Goal: Information Seeking & Learning: Learn about a topic

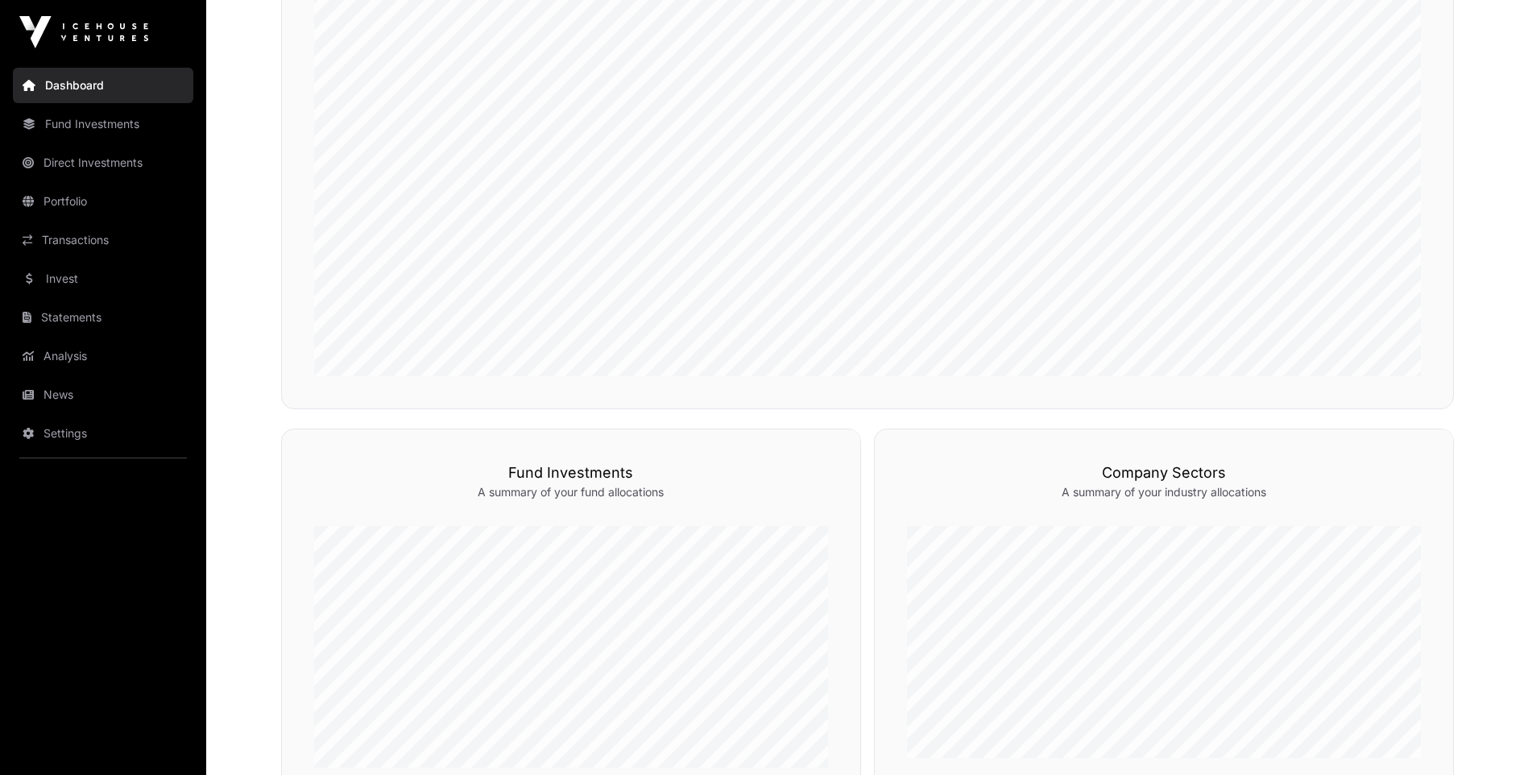
scroll to position [97, 0]
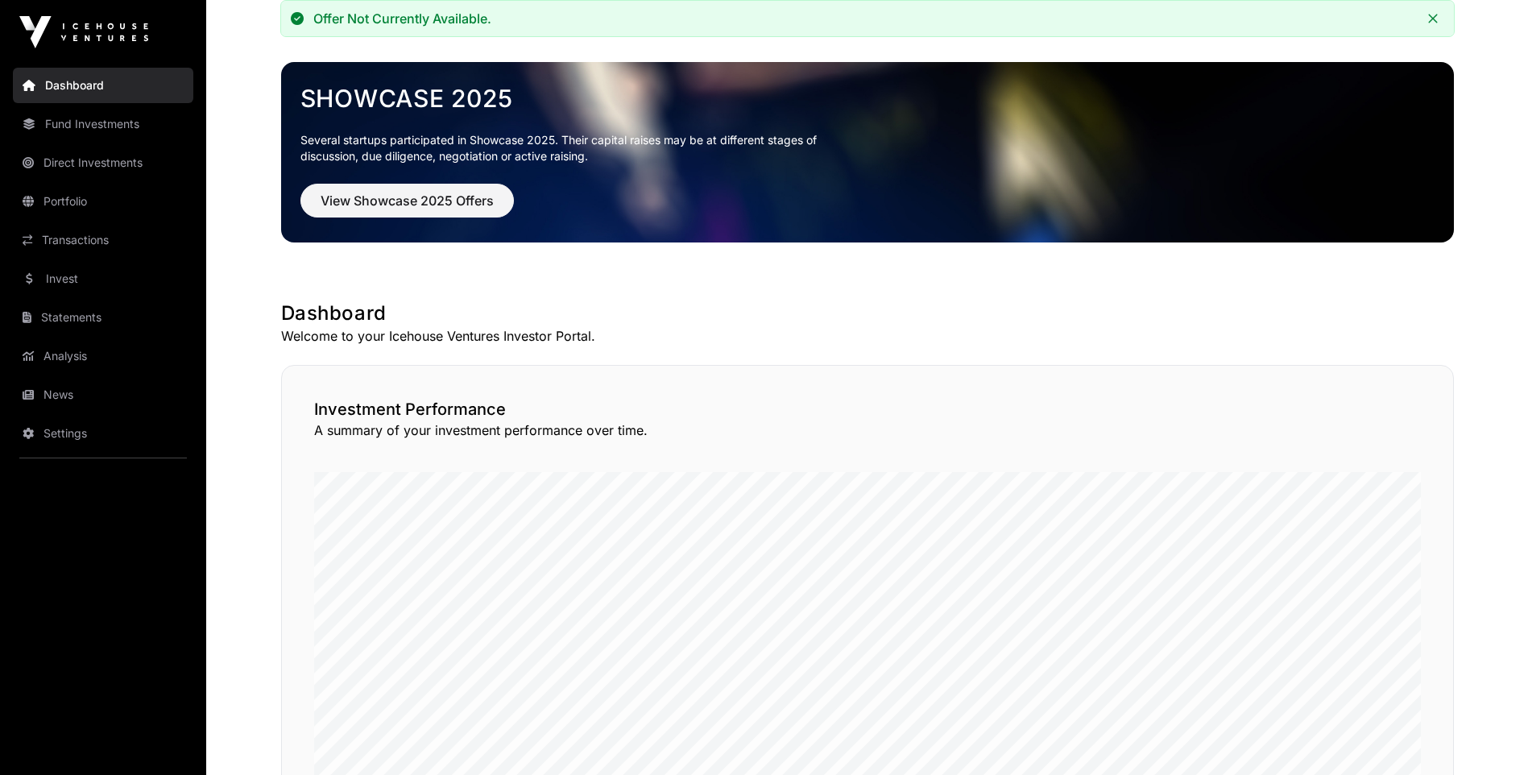
click at [60, 195] on link "Portfolio" at bounding box center [103, 201] width 180 height 35
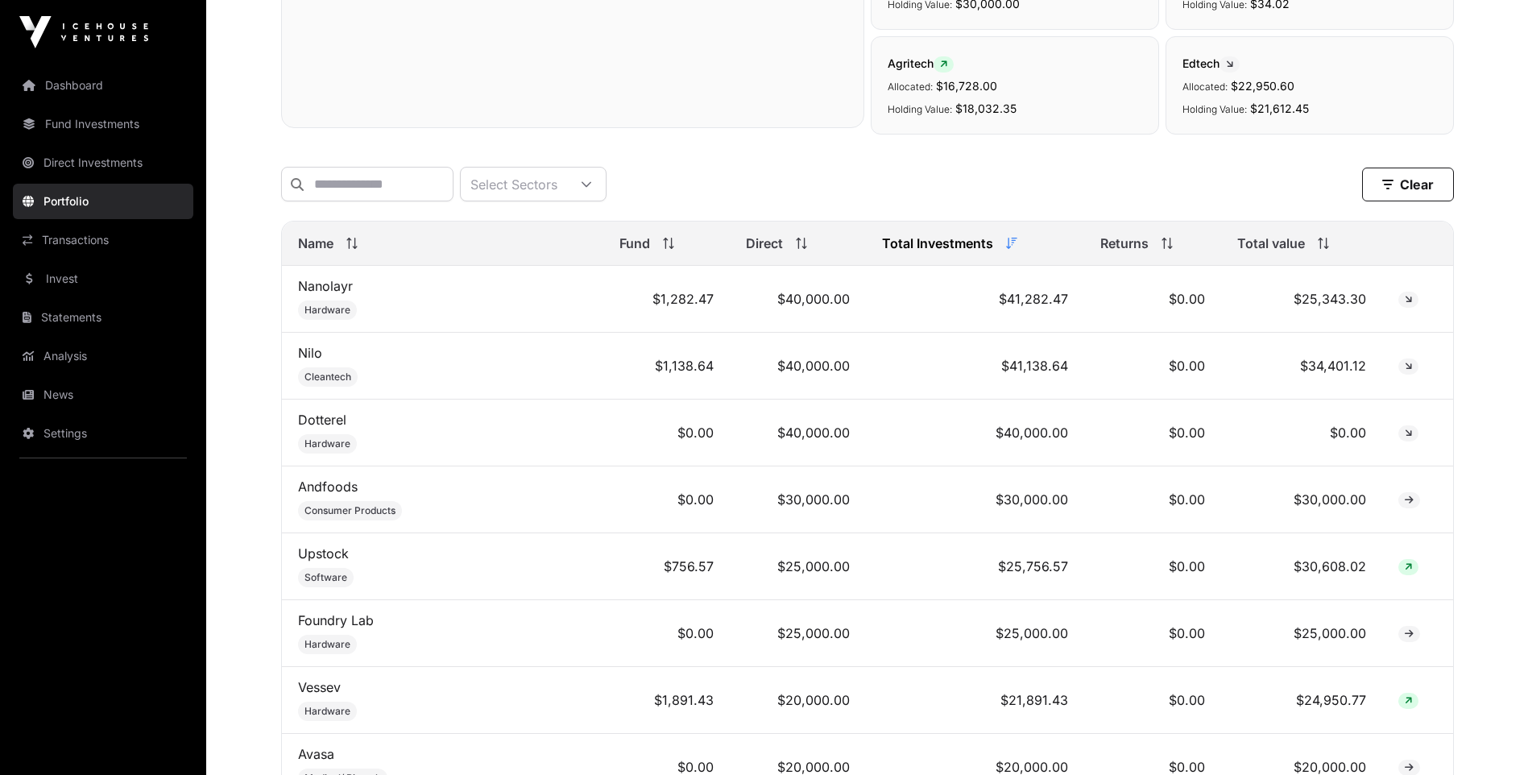
scroll to position [564, 0]
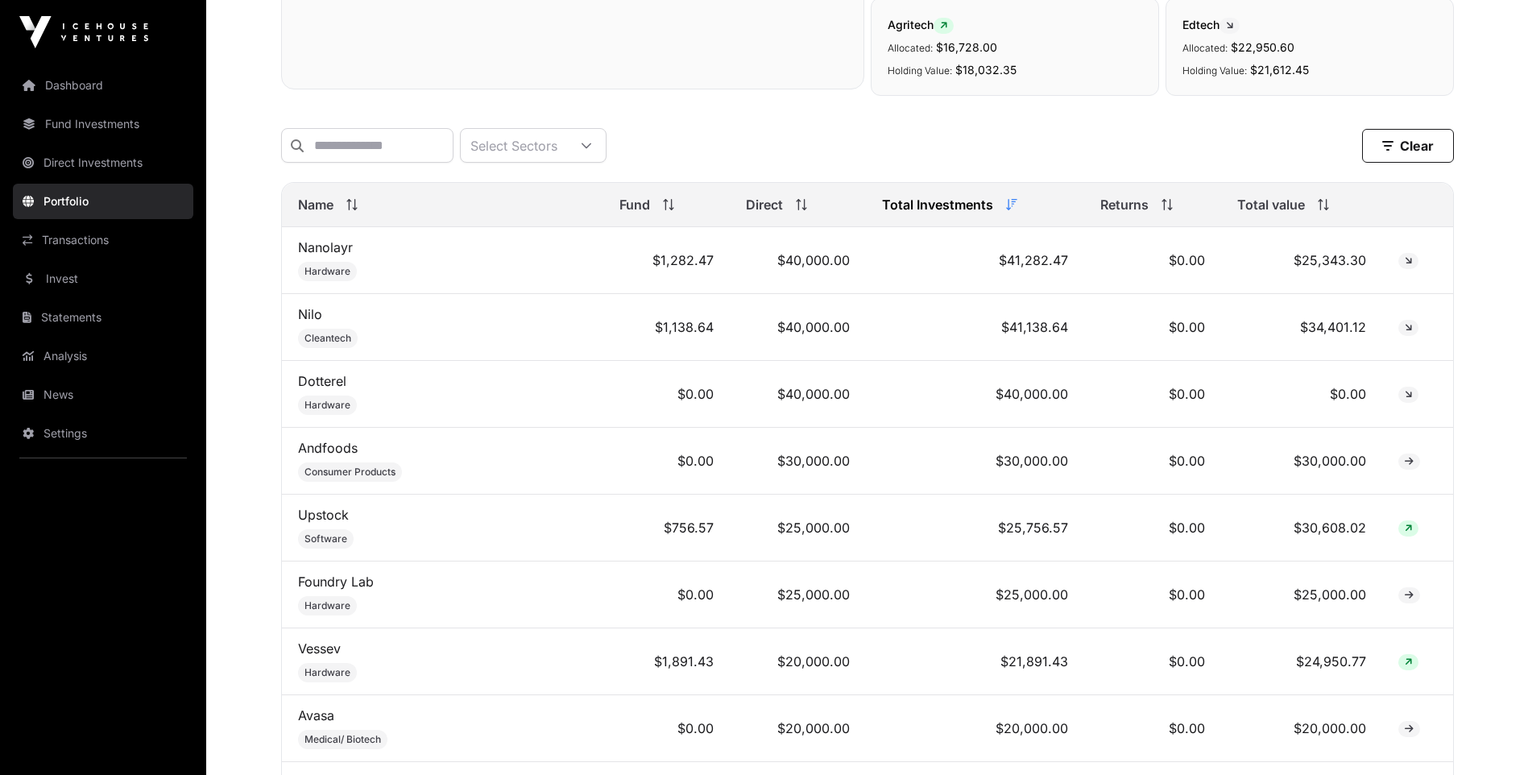
click at [308, 654] on link "Vessev" at bounding box center [319, 648] width 43 height 16
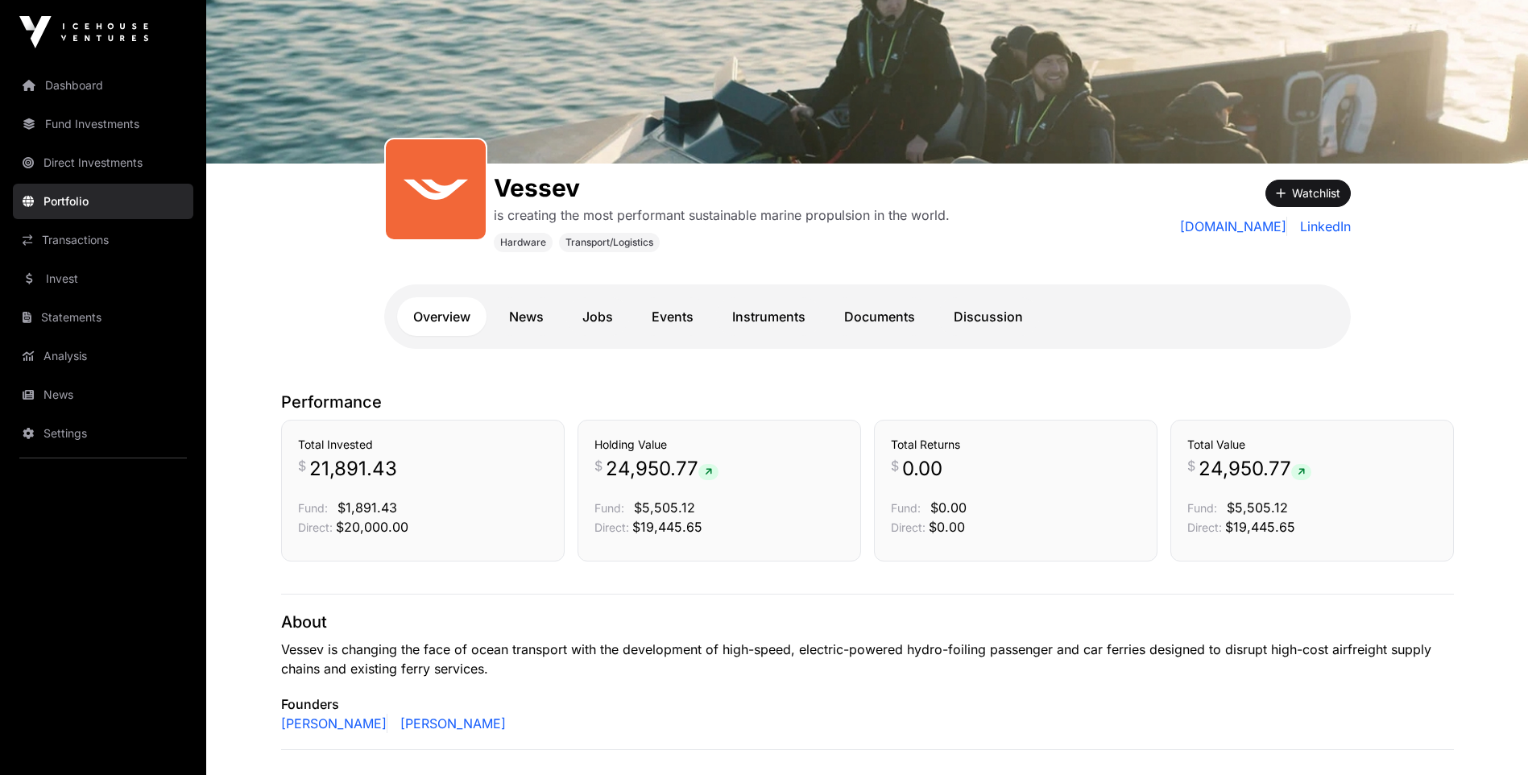
scroll to position [81, 0]
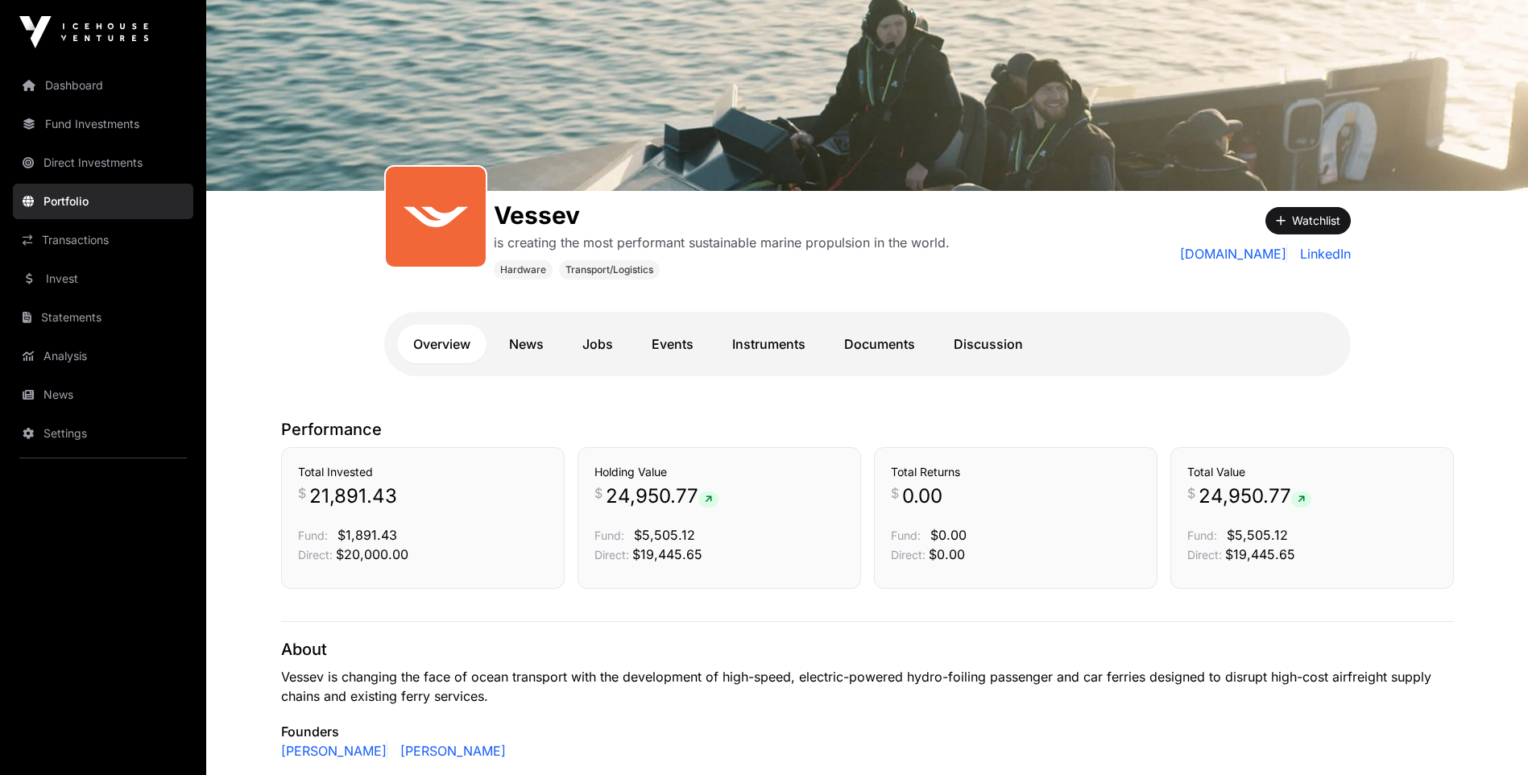
click at [788, 344] on link "Instruments" at bounding box center [768, 344] width 105 height 39
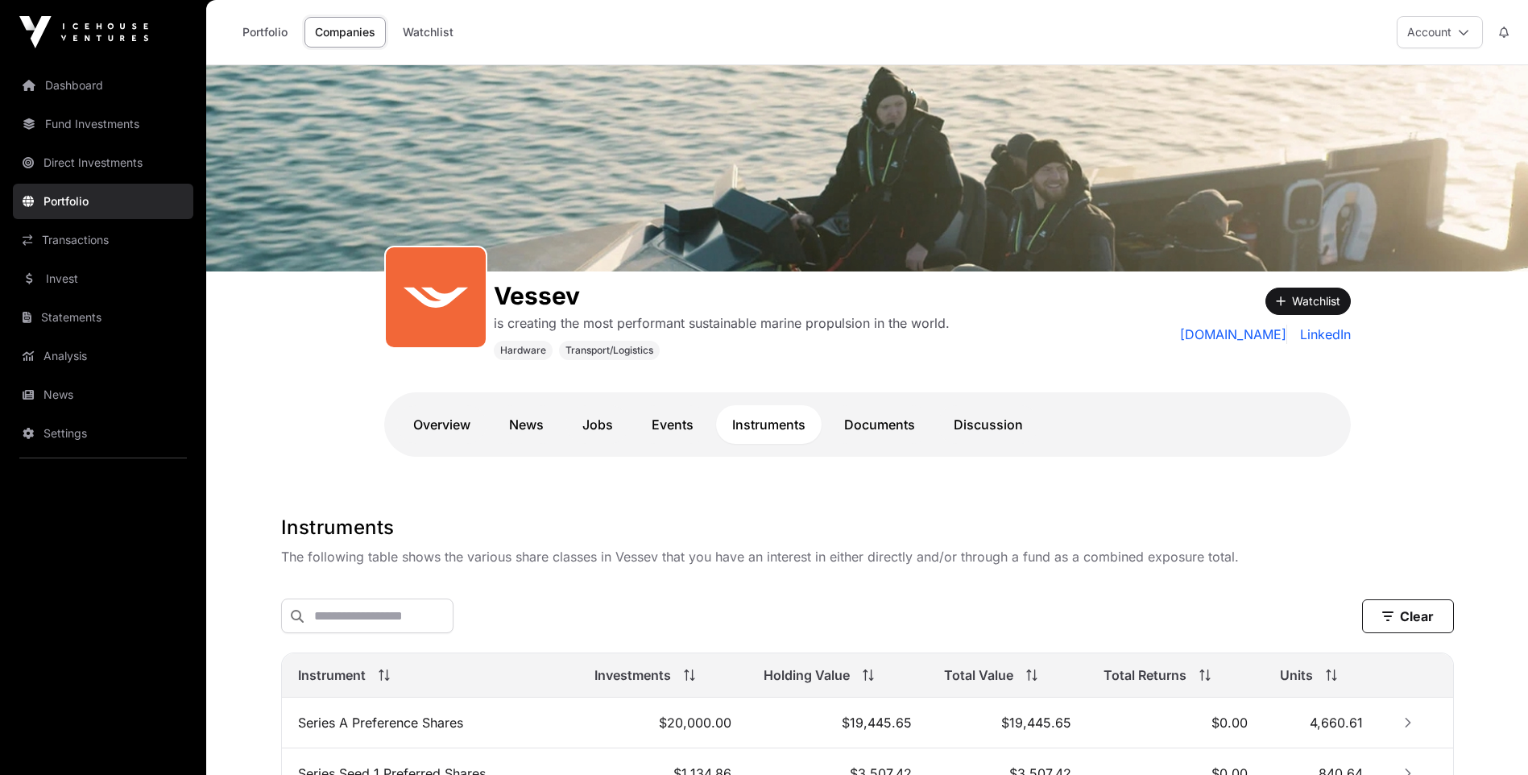
click at [883, 420] on link "Documents" at bounding box center [879, 424] width 103 height 39
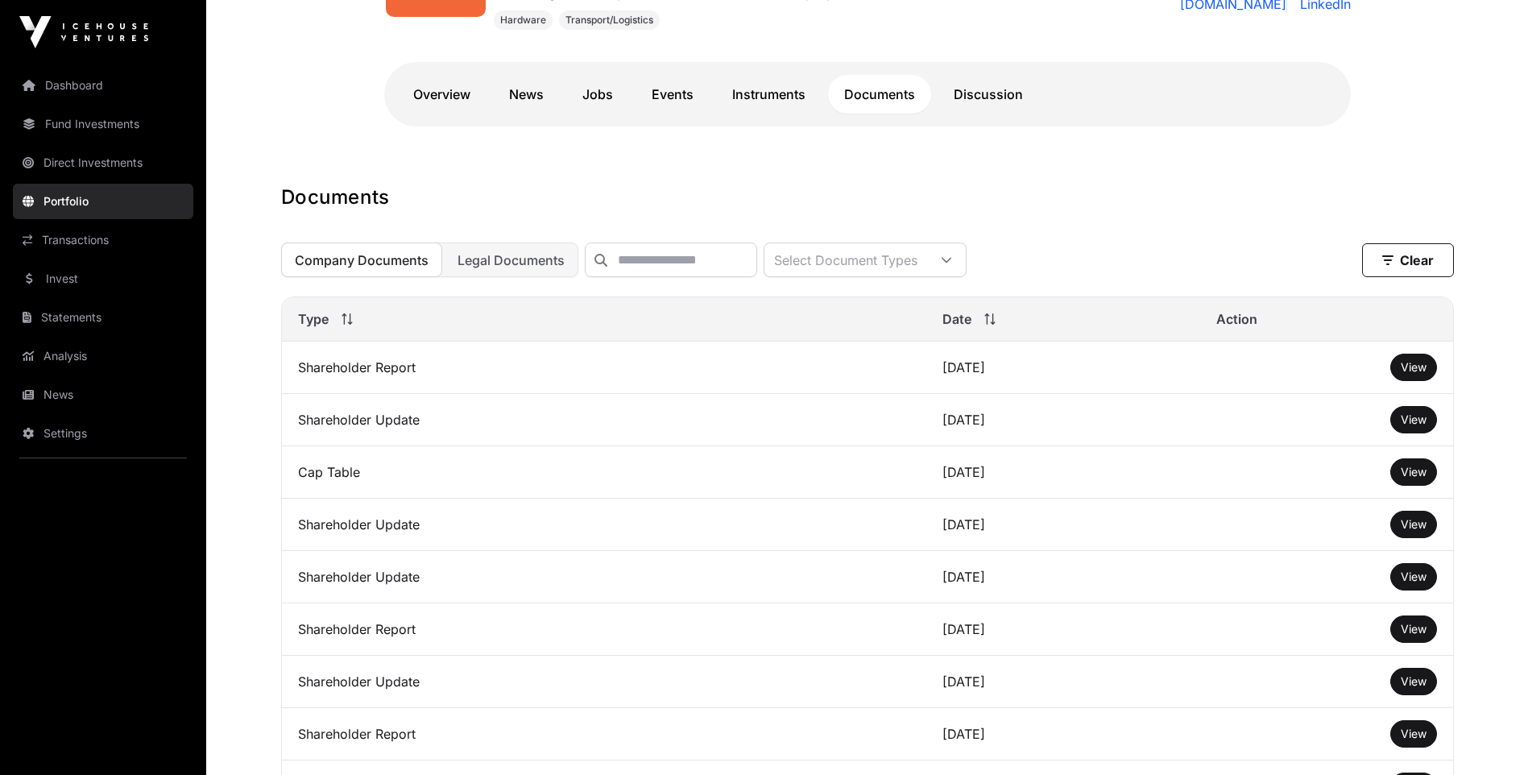
scroll to position [322, 0]
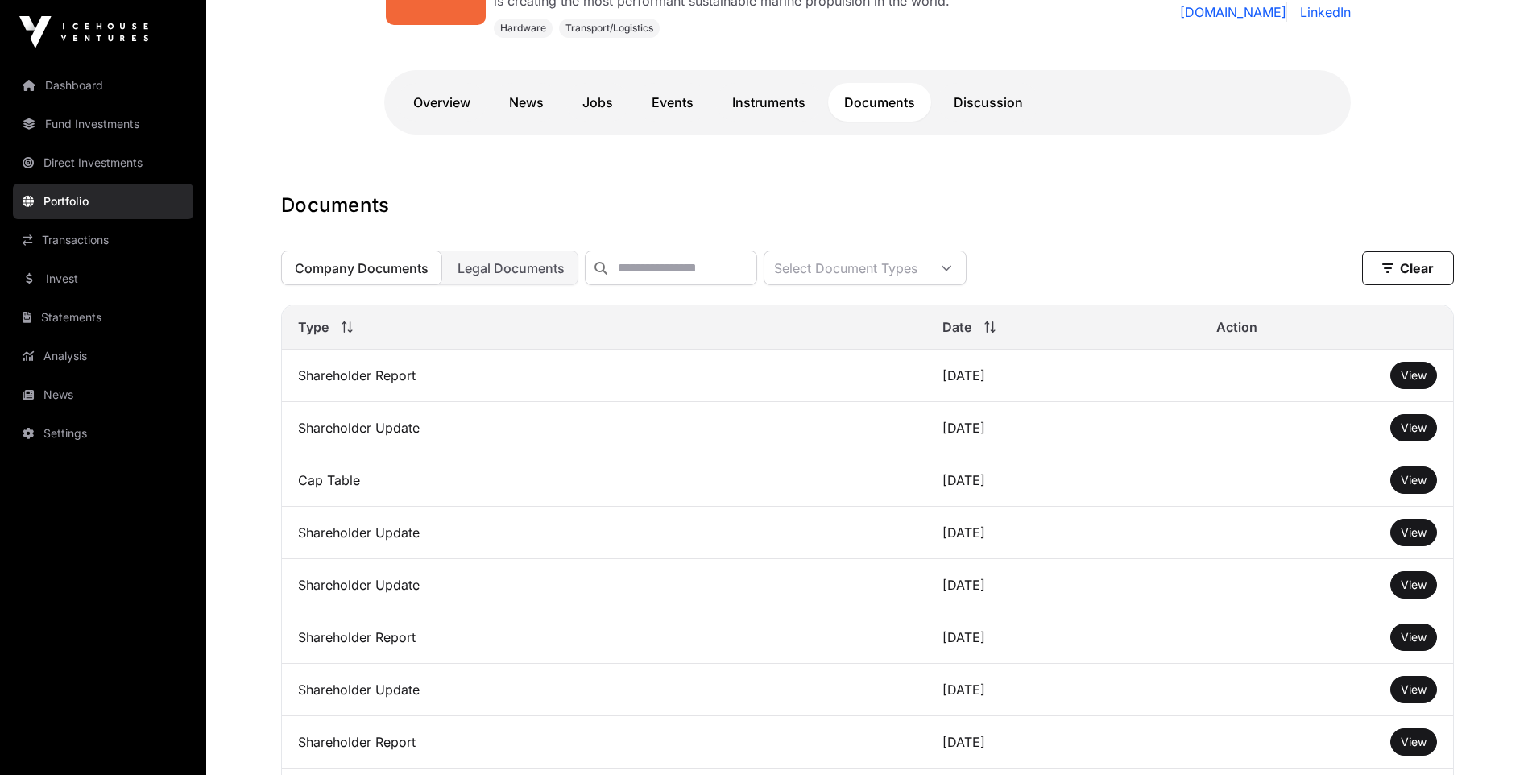
click at [1002, 102] on link "Discussion" at bounding box center [987, 102] width 101 height 39
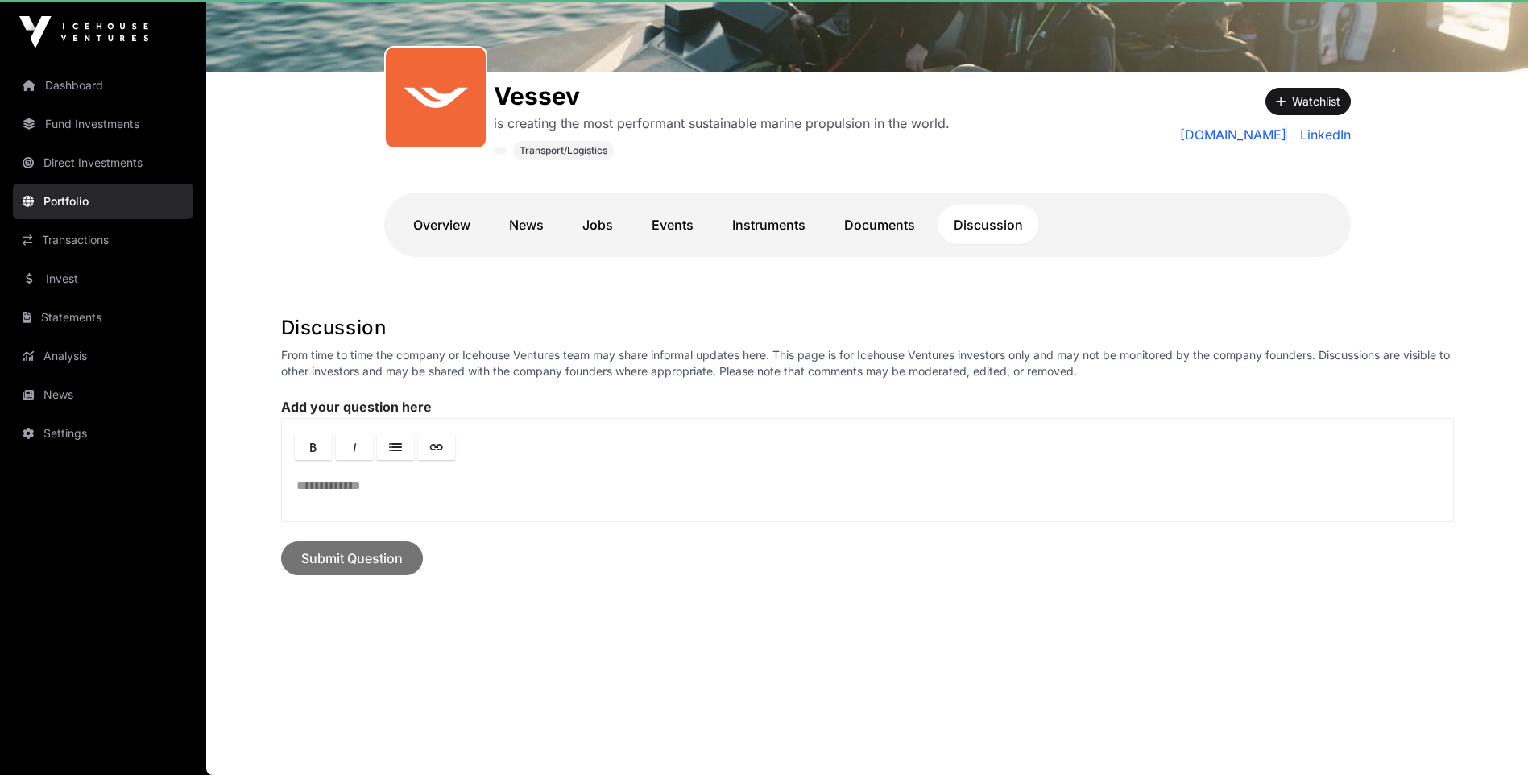
scroll to position [200, 0]
click at [665, 223] on link "Events" at bounding box center [672, 224] width 74 height 39
